Goal: Navigation & Orientation: Find specific page/section

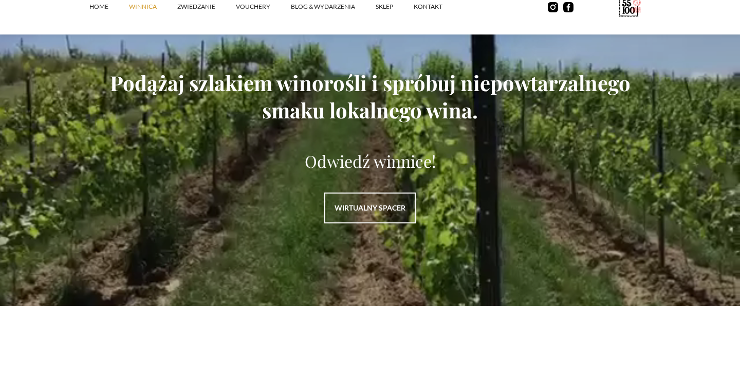
scroll to position [1393, 0]
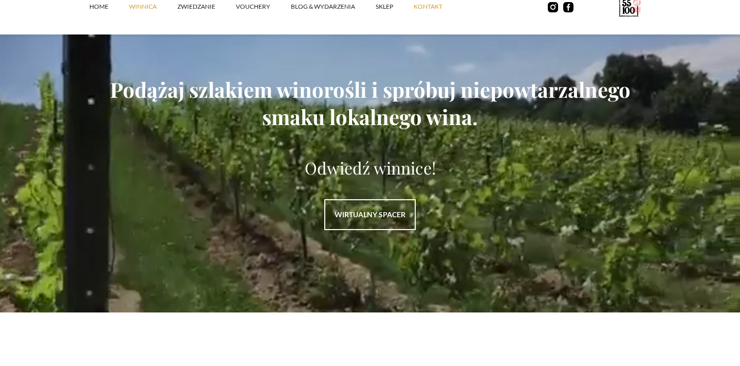
click at [433, 6] on link "kontakt" at bounding box center [438, 6] width 49 height 31
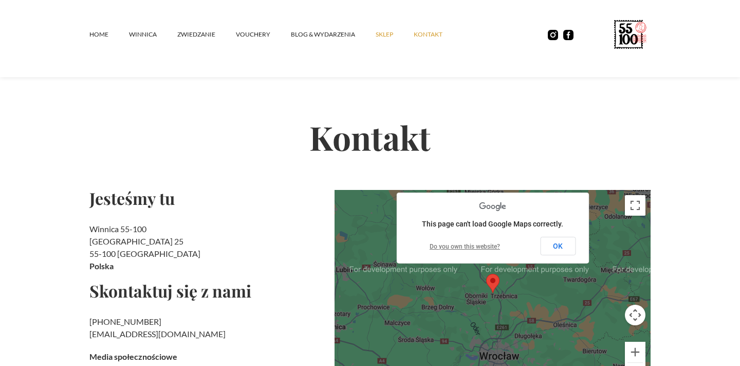
click at [380, 34] on link "SKLEP" at bounding box center [395, 34] width 38 height 31
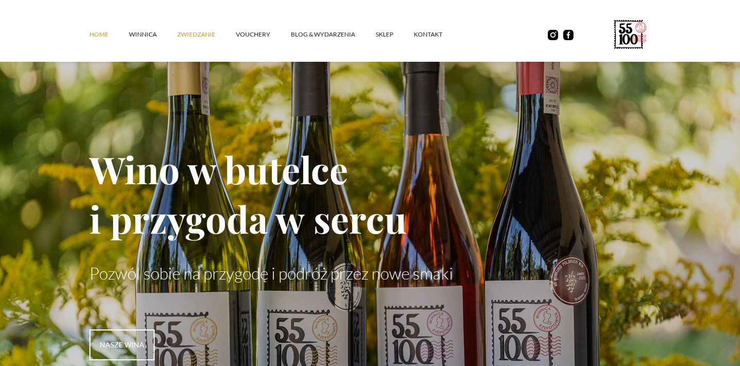
click at [190, 37] on link "ZWIEDZANIE" at bounding box center [206, 34] width 59 height 31
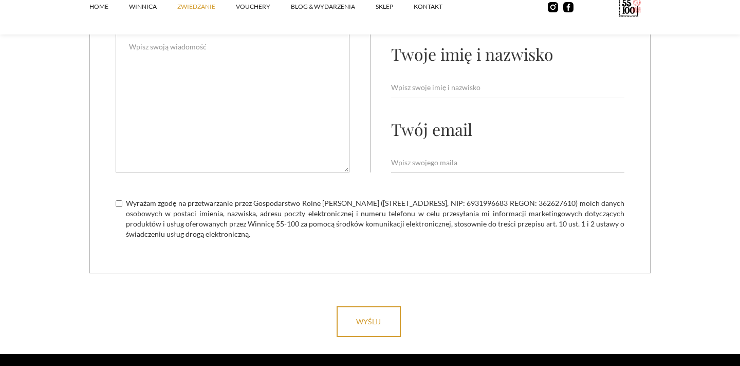
scroll to position [3069, 0]
